Goal: Complete application form: Complete application form

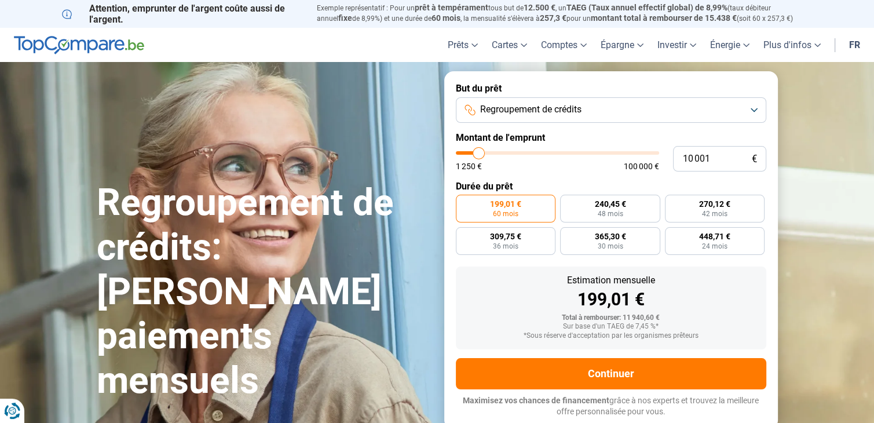
type input "47 750"
type input "47750"
click at [551, 152] on input "range" at bounding box center [557, 152] width 203 height 3
radio input "false"
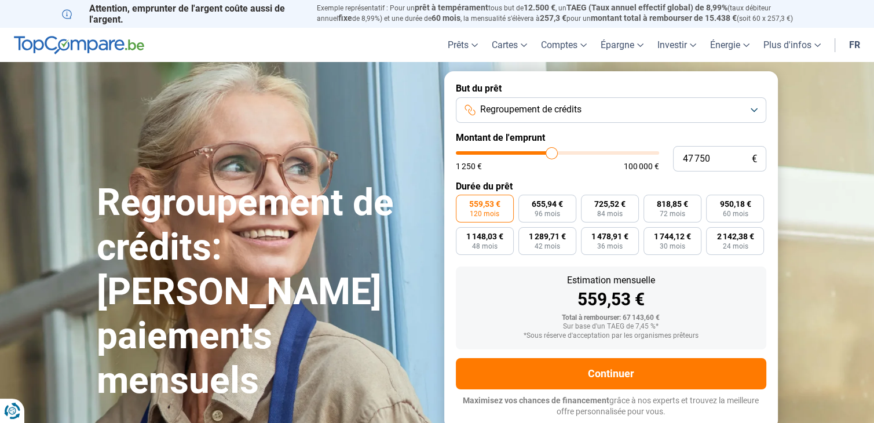
type input "59 250"
type input "59250"
click at [574, 151] on input "range" at bounding box center [557, 152] width 203 height 3
type input "53 500"
type input "53500"
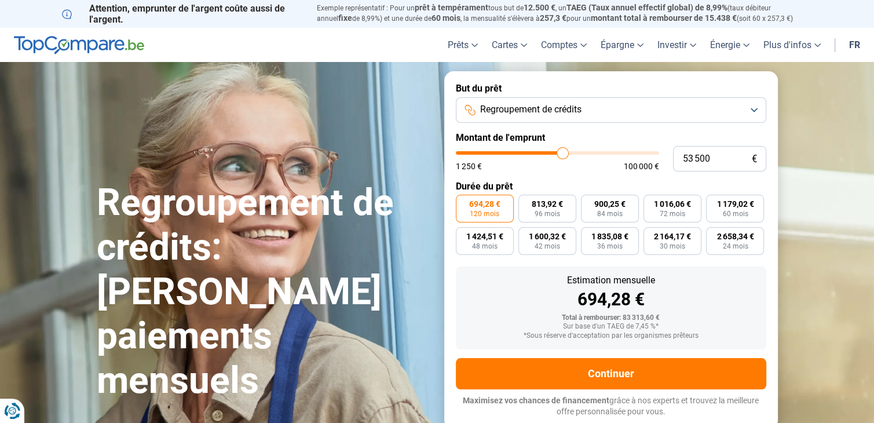
click at [563, 151] on input "range" at bounding box center [557, 152] width 203 height 3
click at [556, 155] on input "range" at bounding box center [557, 152] width 203 height 3
type input "44 000"
type input "44000"
click at [544, 155] on input "range" at bounding box center [557, 152] width 203 height 3
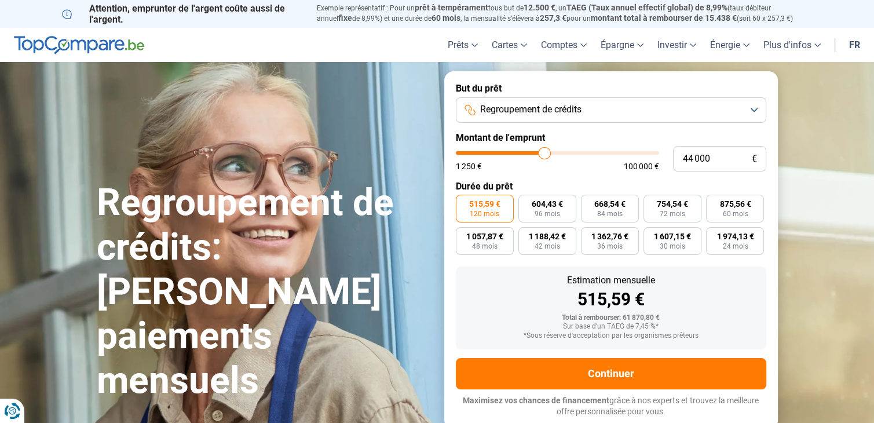
click at [540, 153] on input "range" at bounding box center [557, 152] width 203 height 3
type input "37 750"
type input "37750"
click at [532, 153] on input "range" at bounding box center [557, 152] width 203 height 3
click at [526, 153] on input "range" at bounding box center [557, 152] width 203 height 3
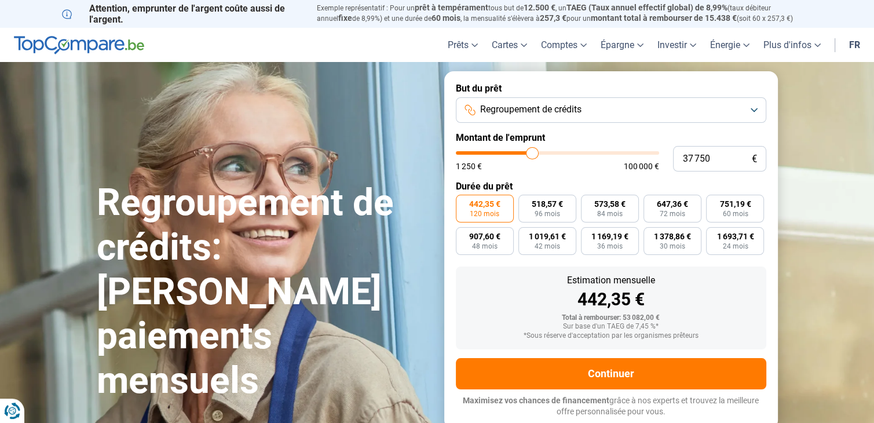
type input "33 250"
type input "33250"
click at [524, 153] on input "range" at bounding box center [557, 152] width 203 height 3
click at [521, 153] on input "range" at bounding box center [557, 152] width 203 height 3
click at [520, 152] on input "range" at bounding box center [557, 152] width 203 height 3
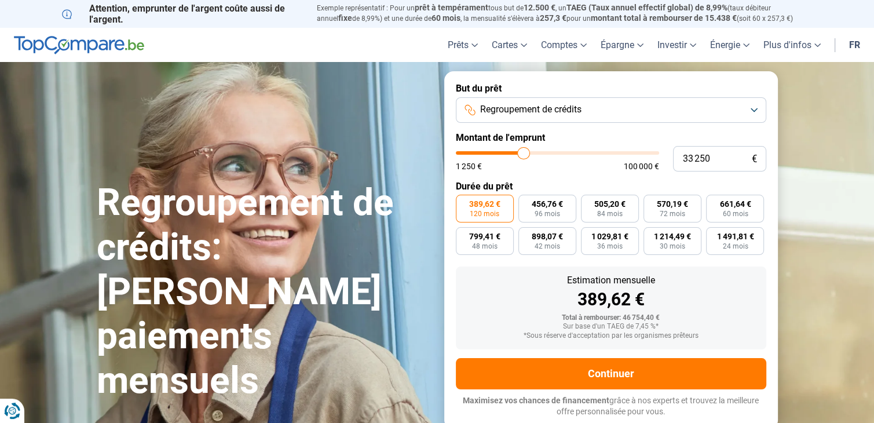
click at [518, 152] on input "range" at bounding box center [557, 152] width 203 height 3
click at [517, 152] on input "range" at bounding box center [557, 152] width 203 height 3
type input "27 500"
type input "27500"
click at [512, 153] on input "range" at bounding box center [557, 152] width 203 height 3
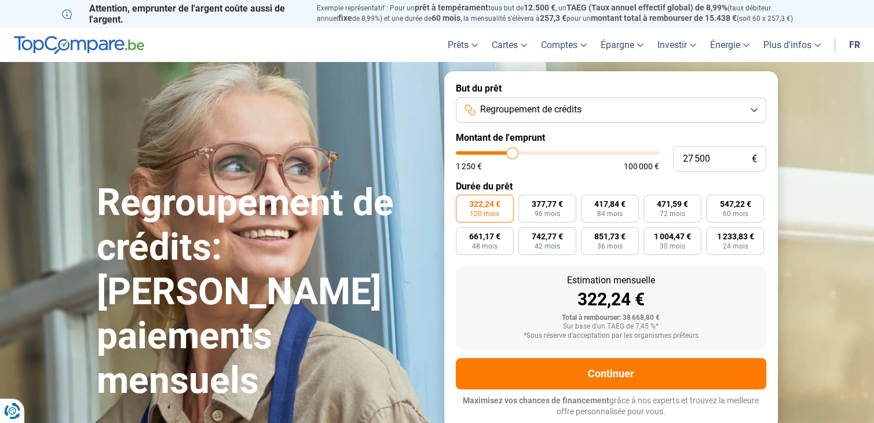
click at [516, 153] on input "range" at bounding box center [557, 152] width 203 height 3
click at [517, 153] on input "range" at bounding box center [557, 152] width 203 height 3
type input "31 500"
type input "31500"
click at [520, 153] on input "range" at bounding box center [557, 152] width 203 height 3
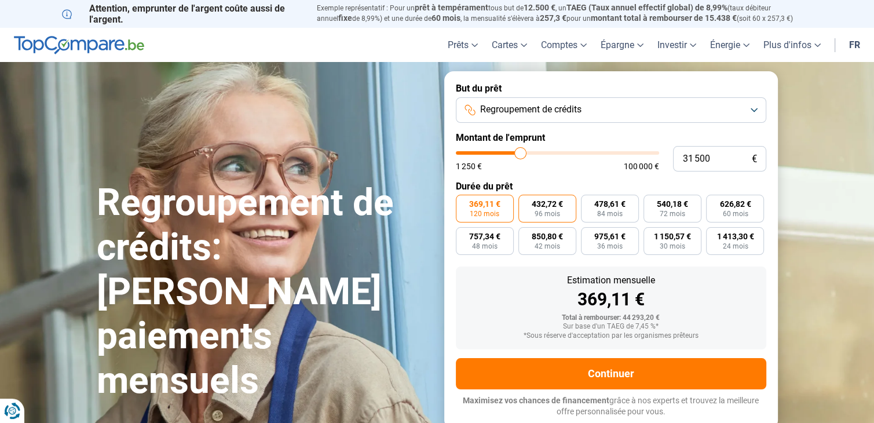
click at [546, 207] on span "432,72 €" at bounding box center [547, 204] width 31 height 8
click at [526, 202] on input "432,72 € 96 mois" at bounding box center [522, 199] width 8 height 8
radio input "true"
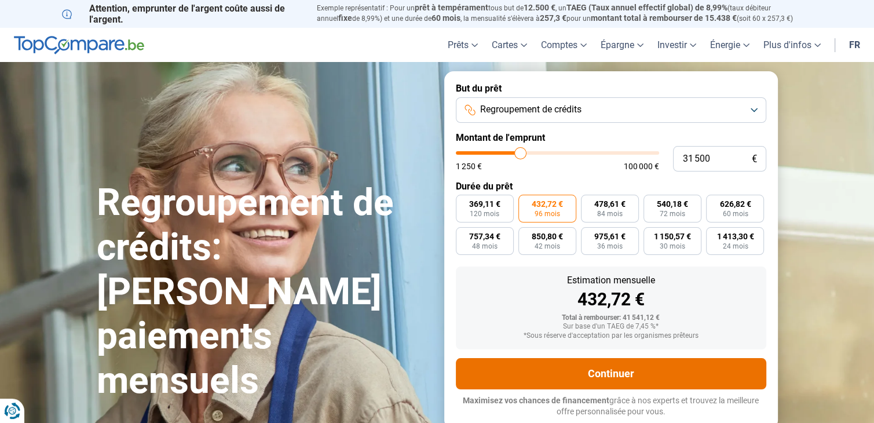
click at [603, 371] on button "Continuer" at bounding box center [611, 373] width 310 height 31
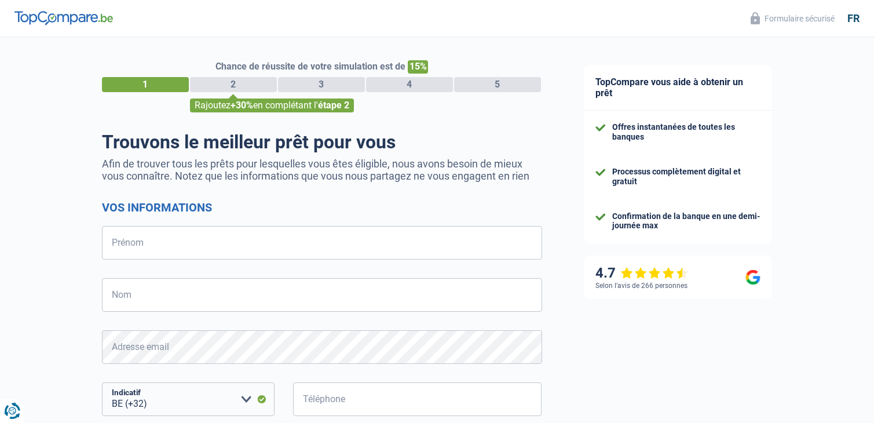
select select "32"
click at [153, 245] on input "Prénom" at bounding box center [322, 243] width 440 height 34
type input "Habib junior"
click at [186, 308] on input "Nom" at bounding box center [322, 295] width 440 height 34
type input "Bah"
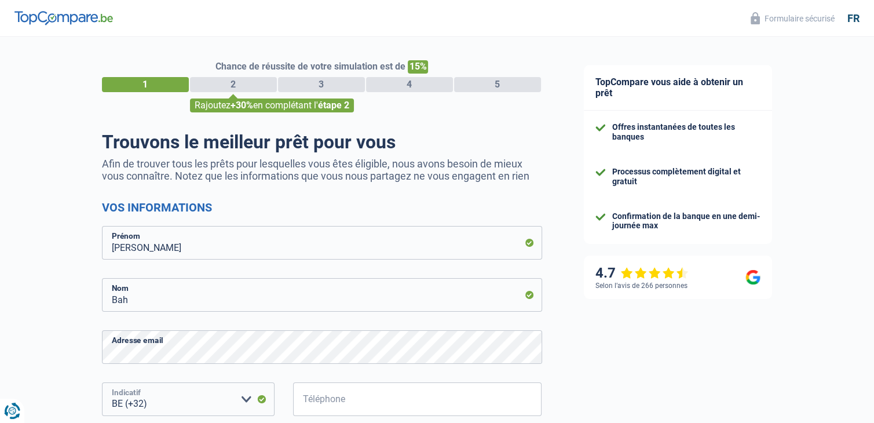
drag, startPoint x: 213, startPoint y: 386, endPoint x: 334, endPoint y: 398, distance: 121.7
click at [334, 398] on div "BE (+32) LU (+352) Veuillez sélectionner une option Indicatif Téléphone Tous le…" at bounding box center [322, 408] width 458 height 52
click at [334, 398] on input "Téléphone" at bounding box center [417, 399] width 249 height 34
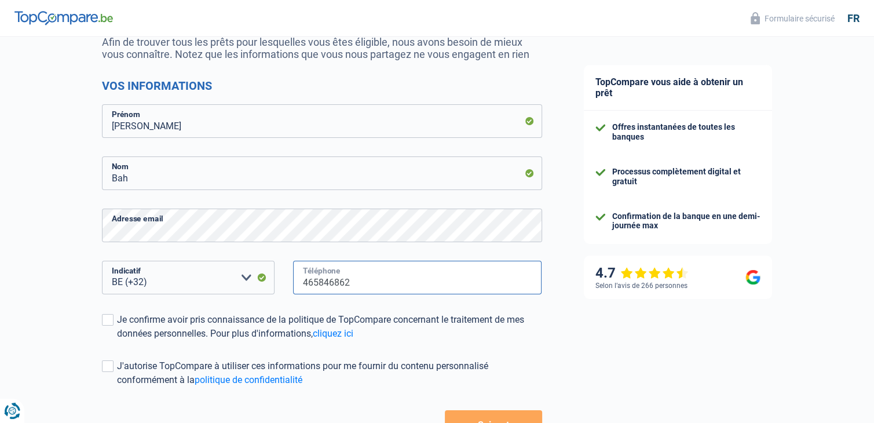
scroll to position [139, 0]
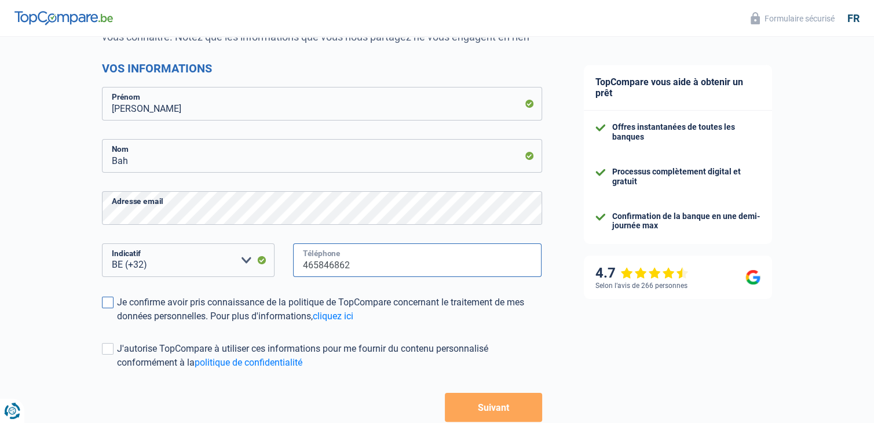
type input "465846862"
click at [105, 297] on span at bounding box center [108, 303] width 12 height 12
click at [117, 323] on input "Je confirme avoir pris connaissance de la politique de TopCompare concernant le…" at bounding box center [117, 323] width 0 height 0
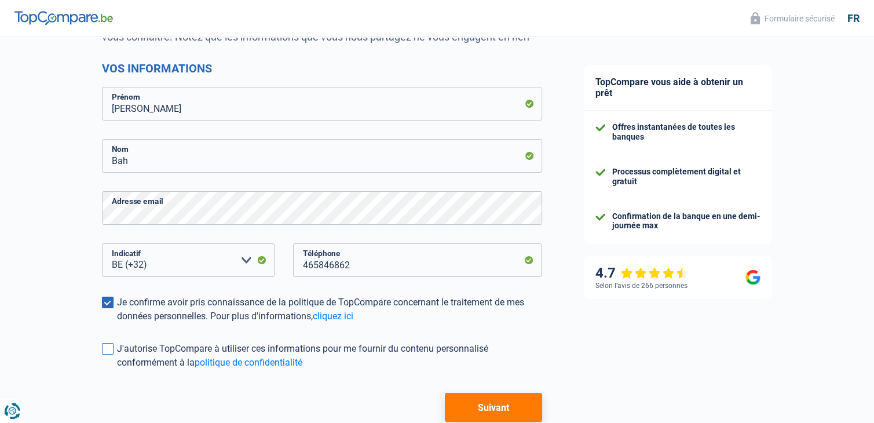
click at [111, 354] on span at bounding box center [108, 349] width 12 height 12
click at [117, 370] on input "J'autorise TopCompare à utiliser ces informations pour me fournir du contenu pe…" at bounding box center [117, 370] width 0 height 0
click at [111, 345] on span at bounding box center [108, 349] width 12 height 12
click at [117, 370] on input "J'autorise TopCompare à utiliser ces informations pour me fournir du contenu pe…" at bounding box center [117, 370] width 0 height 0
click at [478, 406] on button "Suivant" at bounding box center [493, 407] width 97 height 29
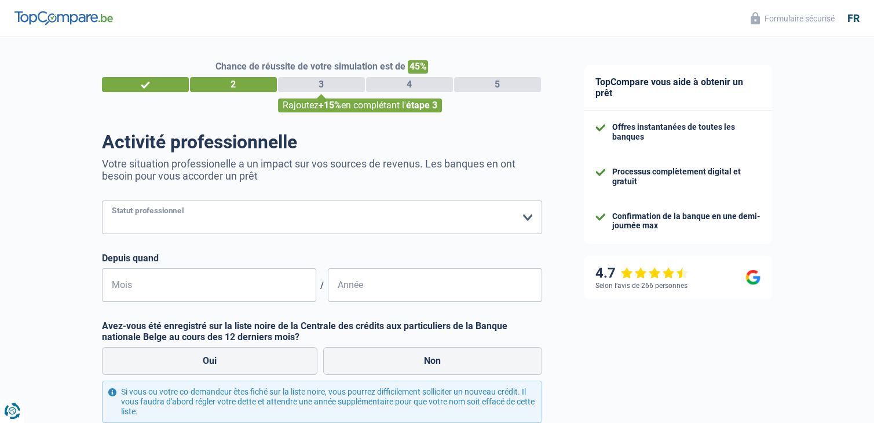
click at [393, 230] on select "Ouvrier Employé privé Employé public Invalide Indépendant Pensionné Chômeur Mut…" at bounding box center [322, 217] width 440 height 34
select select "worker"
click at [102, 201] on select "Ouvrier Employé privé Employé public Invalide Indépendant Pensionné Chômeur Mut…" at bounding box center [322, 217] width 440 height 34
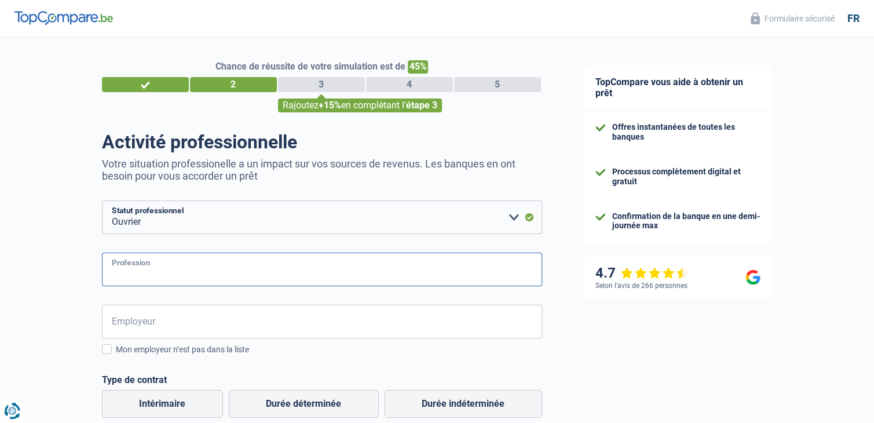
click at [176, 265] on input "Profession" at bounding box center [322, 270] width 440 height 34
type input "preparateur de commande"
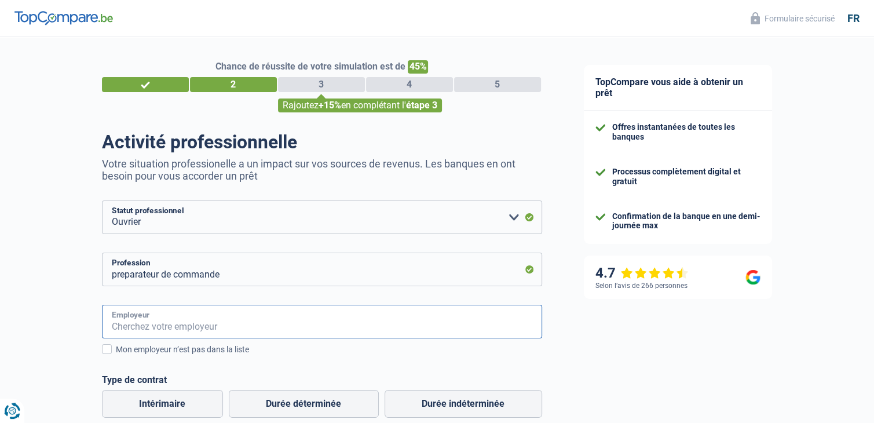
click at [148, 330] on input "Employeur" at bounding box center [322, 322] width 440 height 34
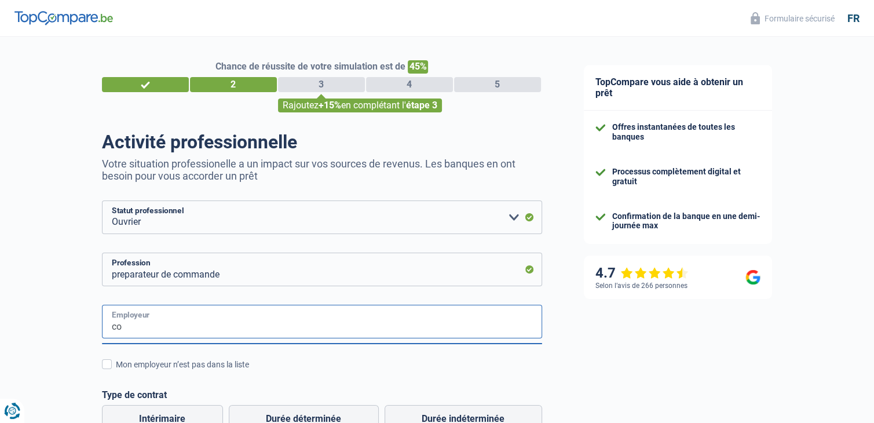
type input "c"
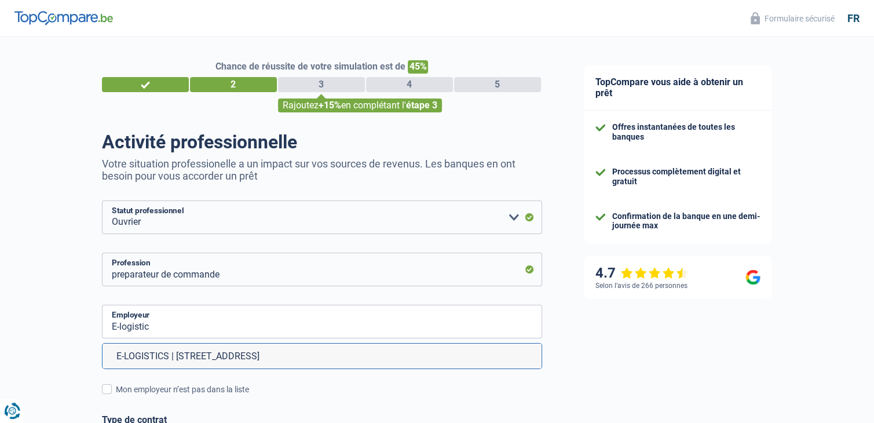
click at [202, 356] on li "E-LOGISTICS | Edingensesteenweg, 196 | 1500 - Halle" at bounding box center [322, 355] width 439 height 25
type input "E-LOGISTICS | Edingensesteenweg, 196 | 1500 - Halle"
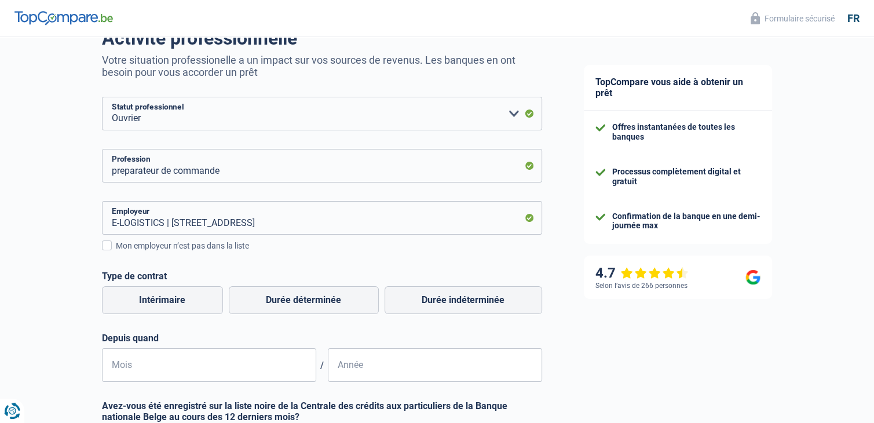
scroll to position [116, 0]
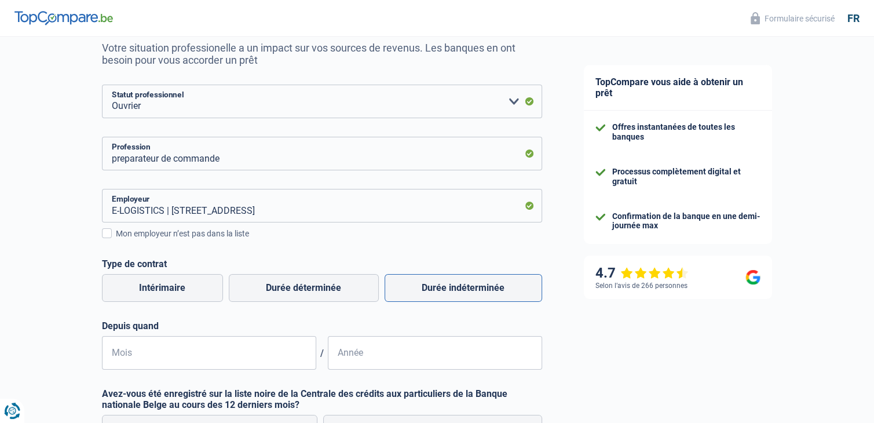
click at [449, 286] on label "Durée indéterminée" at bounding box center [464, 288] width 158 height 28
click at [449, 286] on input "Durée indéterminée" at bounding box center [464, 288] width 158 height 28
radio input "true"
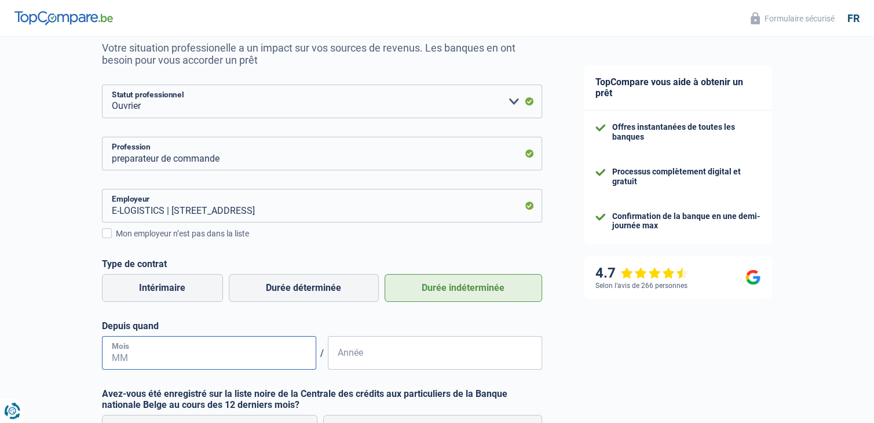
click at [178, 363] on input "Mois" at bounding box center [209, 353] width 214 height 34
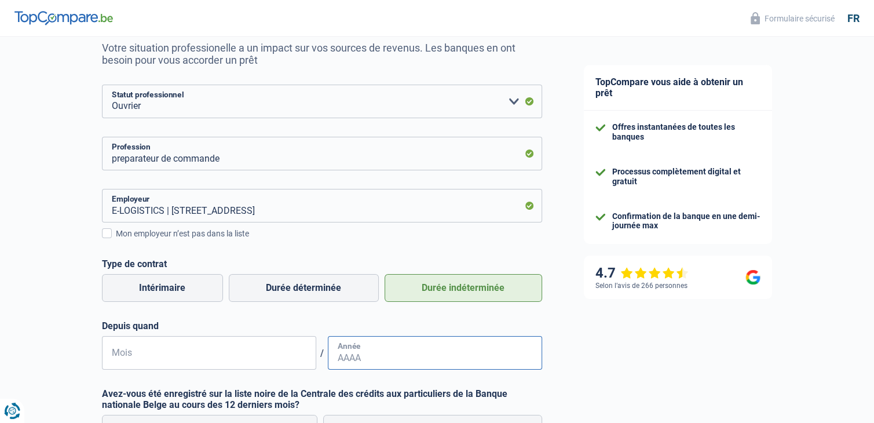
click at [354, 350] on input "Année" at bounding box center [435, 353] width 214 height 34
type input "2022"
click at [265, 353] on input "Mois" at bounding box center [209, 353] width 214 height 34
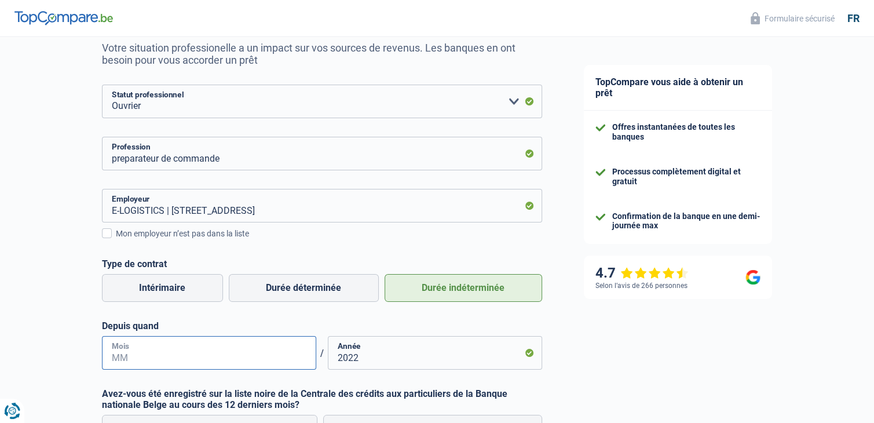
click at [265, 353] on input "Mois" at bounding box center [209, 353] width 214 height 34
click at [279, 357] on input "Mois" at bounding box center [209, 353] width 214 height 34
click at [129, 357] on input "Mois" at bounding box center [209, 353] width 214 height 34
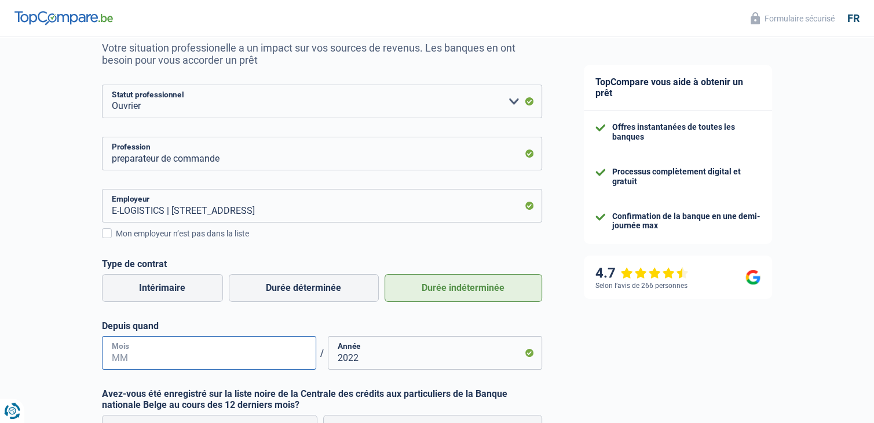
drag, startPoint x: 120, startPoint y: 367, endPoint x: 129, endPoint y: 357, distance: 12.8
click at [129, 357] on input "Mois" at bounding box center [209, 353] width 214 height 34
drag, startPoint x: 129, startPoint y: 357, endPoint x: 28, endPoint y: 350, distance: 101.0
click at [28, 350] on div "Chance de réussite de votre simulation est de 45% 1 2 3 4 5 Rajoutez +15% en co…" at bounding box center [281, 262] width 563 height 690
click at [201, 108] on select "Ouvrier Employé privé Employé public Invalide Indépendant Pensionné Chômeur Mut…" at bounding box center [322, 102] width 440 height 34
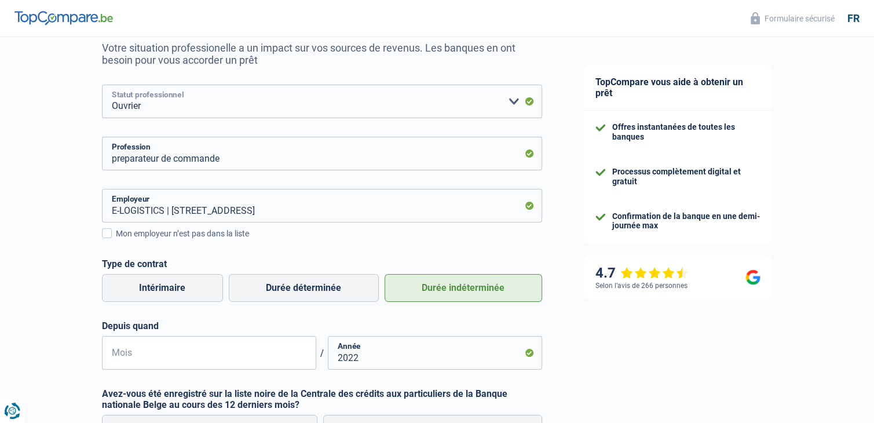
click at [201, 108] on select "Ouvrier Employé privé Employé public Invalide Indépendant Pensionné Chômeur Mut…" at bounding box center [322, 102] width 440 height 34
click at [259, 162] on input "preparateur de commande" at bounding box center [322, 154] width 440 height 34
drag, startPoint x: 222, startPoint y: 163, endPoint x: 262, endPoint y: 161, distance: 39.4
click at [262, 161] on input "preparateur de commande octobre" at bounding box center [322, 154] width 440 height 34
click at [244, 161] on input "preparateur de commande octobre" at bounding box center [322, 154] width 440 height 34
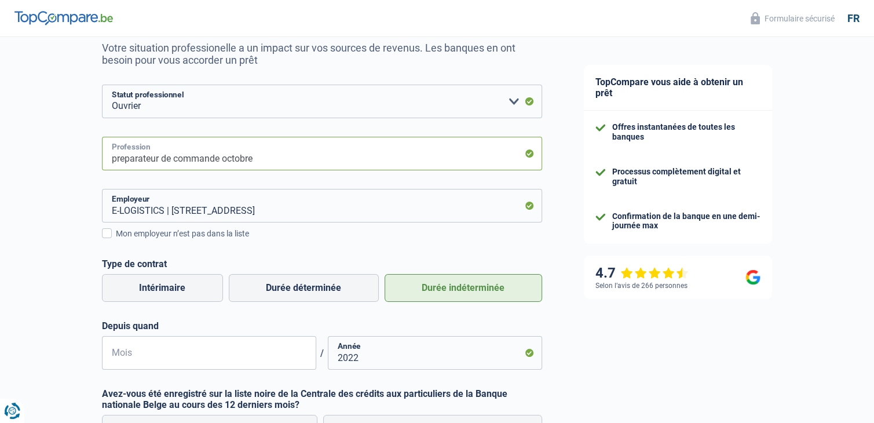
drag, startPoint x: 221, startPoint y: 161, endPoint x: 271, endPoint y: 159, distance: 50.4
click at [271, 159] on input "preparateur de commande octobre" at bounding box center [322, 154] width 440 height 34
click at [244, 160] on input "preparateur de commande octobre" at bounding box center [322, 154] width 440 height 34
drag, startPoint x: 222, startPoint y: 160, endPoint x: 259, endPoint y: 165, distance: 37.4
click at [259, 165] on input "preparateur de commande octobre" at bounding box center [322, 154] width 440 height 34
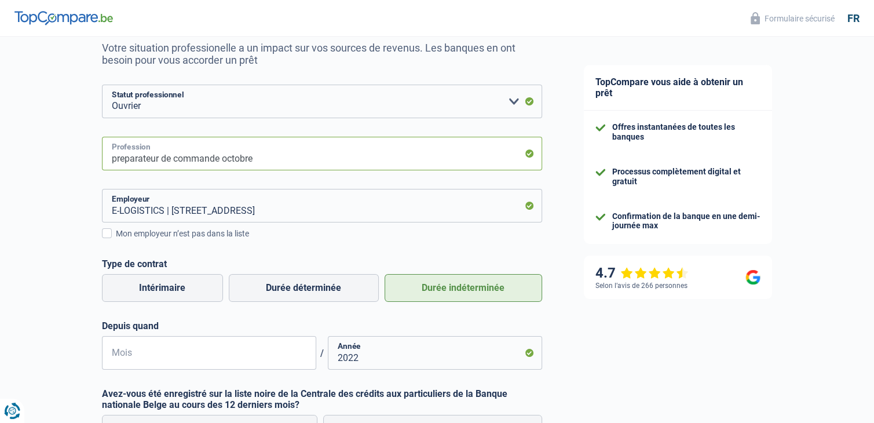
type input "preparateur de commande octobre"
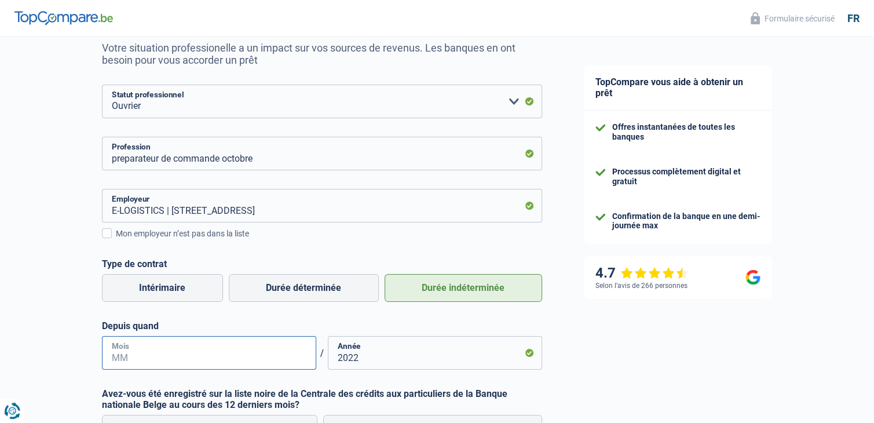
click at [166, 346] on input "Mois" at bounding box center [209, 353] width 214 height 34
paste input "text"
click at [139, 362] on input "Mois" at bounding box center [209, 353] width 214 height 34
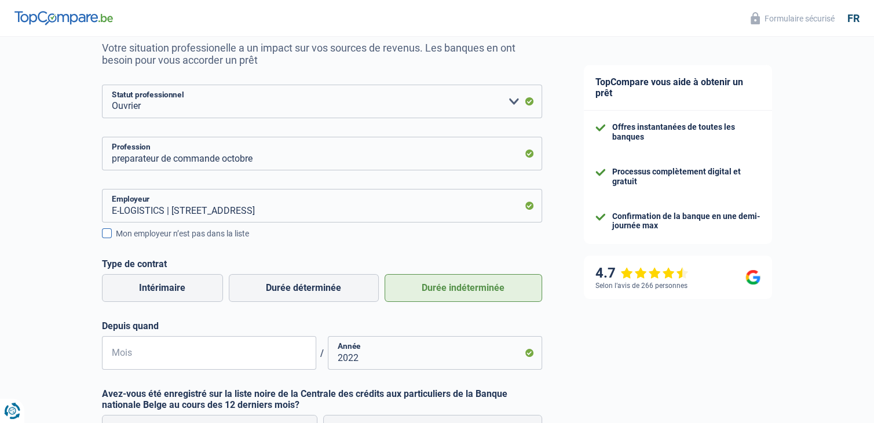
drag, startPoint x: 139, startPoint y: 362, endPoint x: 207, endPoint y: 231, distance: 148.2
click at [207, 231] on div "Mon employeur n’est pas dans la liste" at bounding box center [329, 234] width 426 height 12
click at [116, 240] on input "Mon employeur n’est pas dans la liste" at bounding box center [116, 240] width 0 height 0
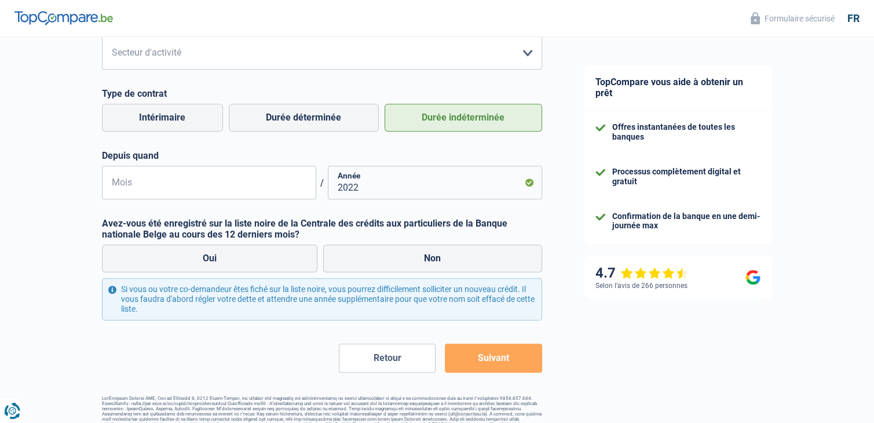
scroll to position [480, 0]
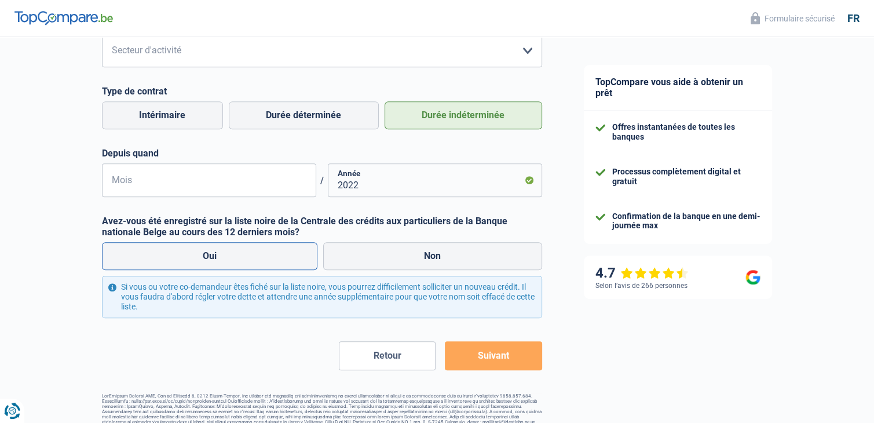
click at [233, 259] on label "Oui" at bounding box center [210, 256] width 216 height 28
click at [233, 259] on input "Oui" at bounding box center [210, 256] width 216 height 28
radio input "true"
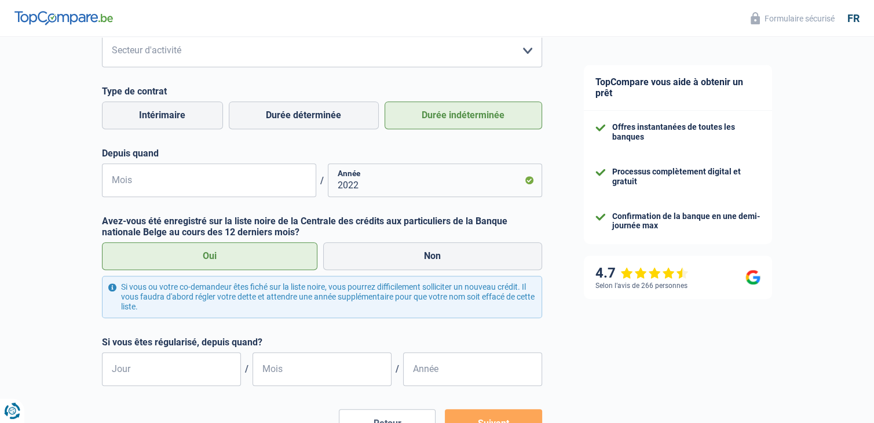
scroll to position [564, 0]
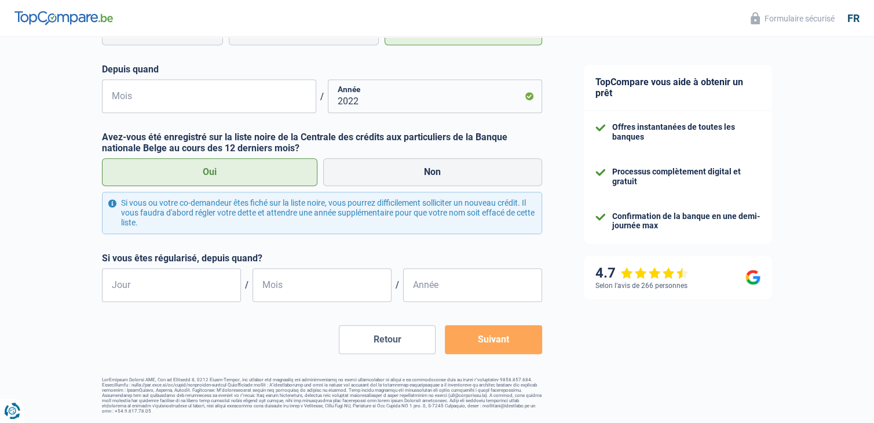
click at [496, 343] on button "Suivant" at bounding box center [493, 339] width 97 height 29
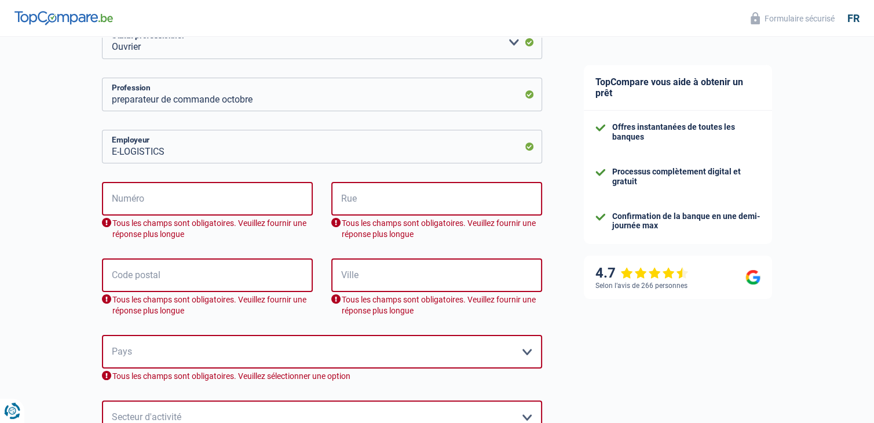
scroll to position [170, 0]
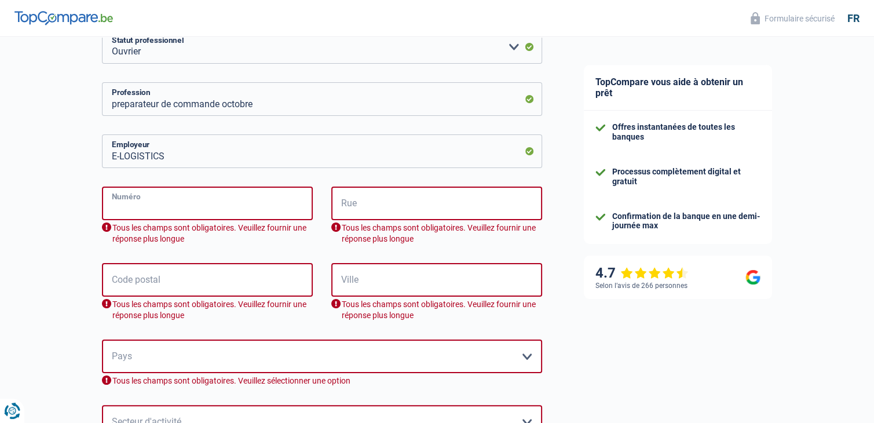
click at [236, 199] on input "Numéro" at bounding box center [207, 203] width 211 height 34
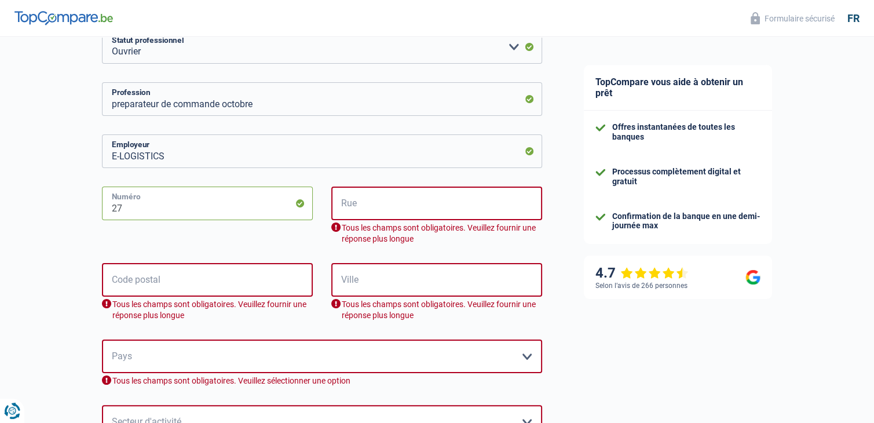
type input "27"
click at [353, 204] on input "Rue" at bounding box center [436, 203] width 211 height 34
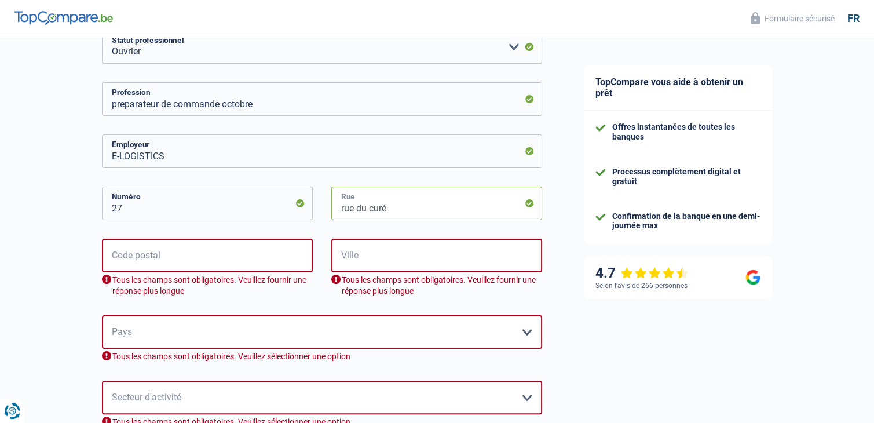
type input "rue du curé"
click at [253, 260] on input "Code postal" at bounding box center [207, 256] width 211 height 34
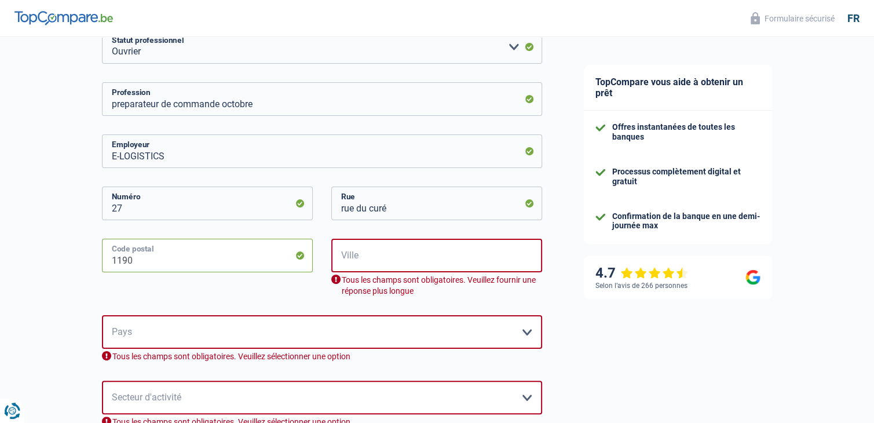
type input "1190"
click at [361, 259] on input "Ville" at bounding box center [436, 256] width 211 height 34
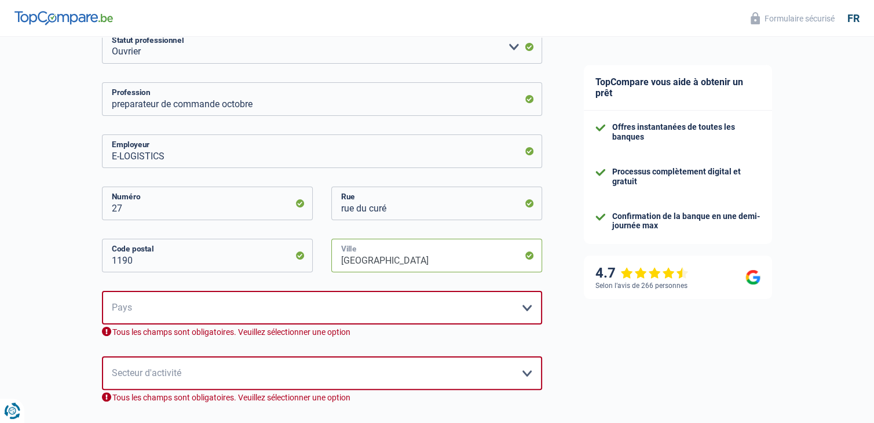
type input "bruxelles"
click at [343, 310] on select "Belgique France Allemagne Italie Luxembourg Pays-Bas Espagne Suisse Veuillez sé…" at bounding box center [322, 308] width 440 height 34
select select "BE"
click at [102, 291] on select "Belgique France Allemagne Italie Luxembourg Pays-Bas Espagne Suisse Veuillez sé…" at bounding box center [322, 308] width 440 height 34
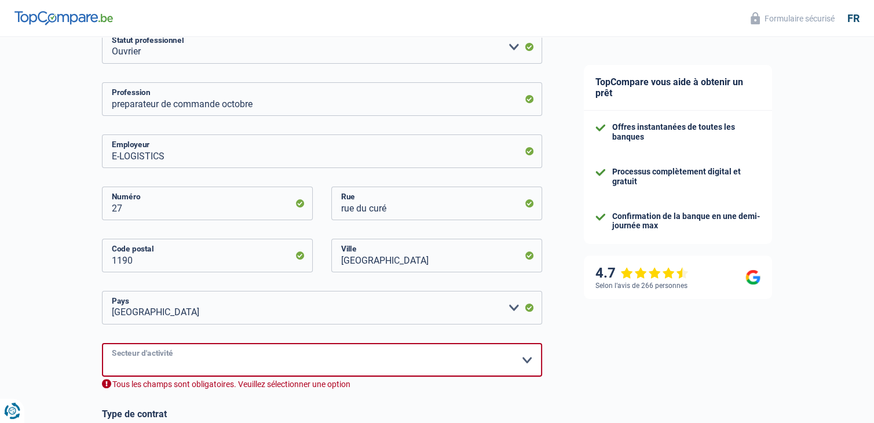
click at [182, 361] on select "Agriculture/Pêche Industrie Horeca Courier/Fitness/Taxi Construction Banques/As…" at bounding box center [322, 360] width 440 height 34
select select "industry"
click at [102, 343] on select "Agriculture/Pêche Industrie Horeca Courier/Fitness/Taxi Construction Banques/As…" at bounding box center [322, 360] width 440 height 34
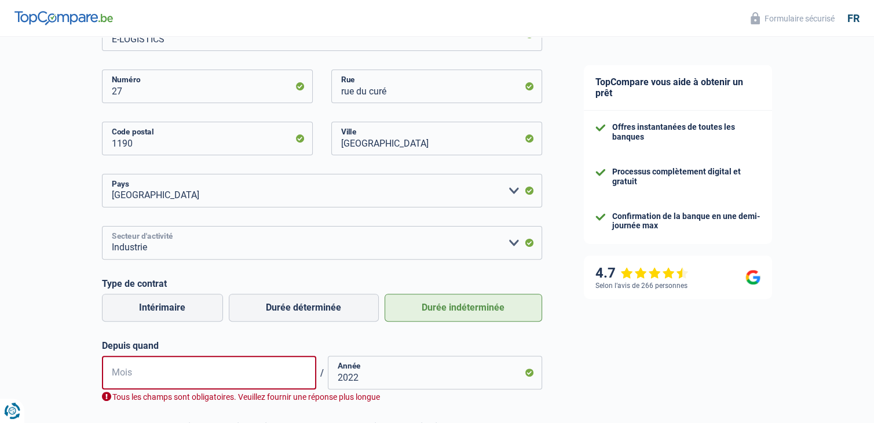
scroll to position [314, 0]
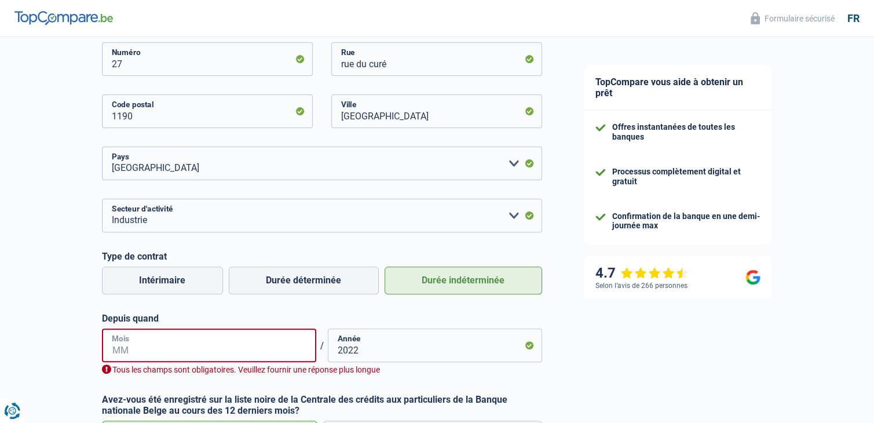
click at [151, 350] on input "Mois" at bounding box center [209, 345] width 214 height 34
click at [189, 347] on input "Mois" at bounding box center [209, 345] width 214 height 34
click at [191, 349] on input "Mois" at bounding box center [209, 345] width 214 height 34
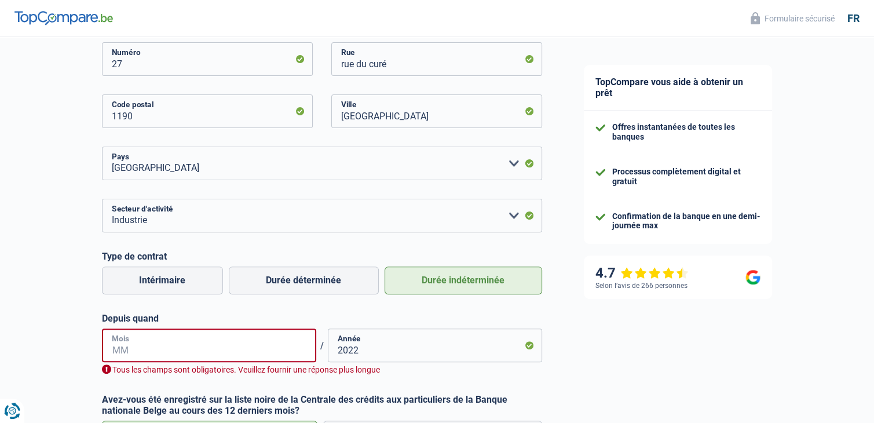
click at [191, 349] on input "Mois" at bounding box center [209, 345] width 214 height 34
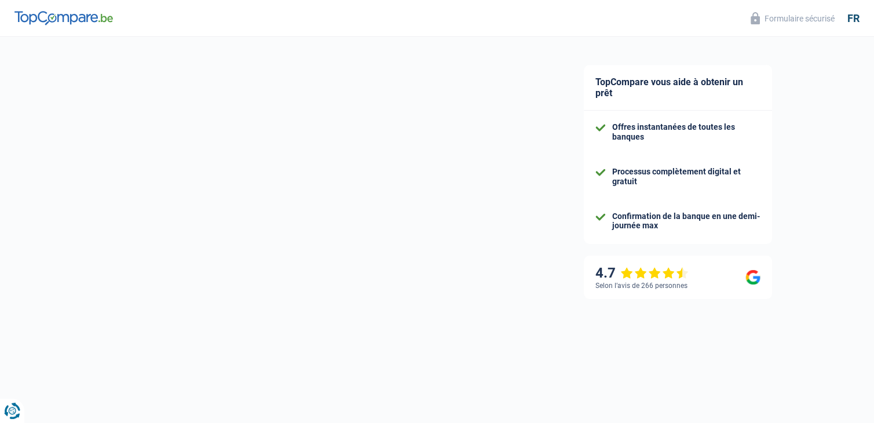
select select "32"
